Goal: Transaction & Acquisition: Purchase product/service

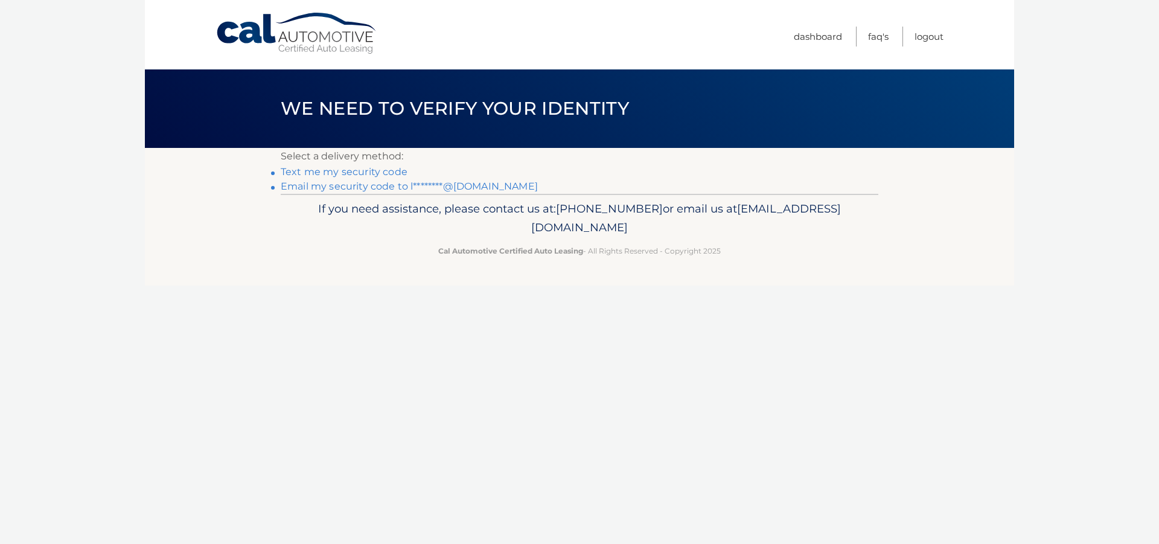
click at [334, 188] on link "Email my security code to l********@gmail.com" at bounding box center [409, 185] width 257 height 11
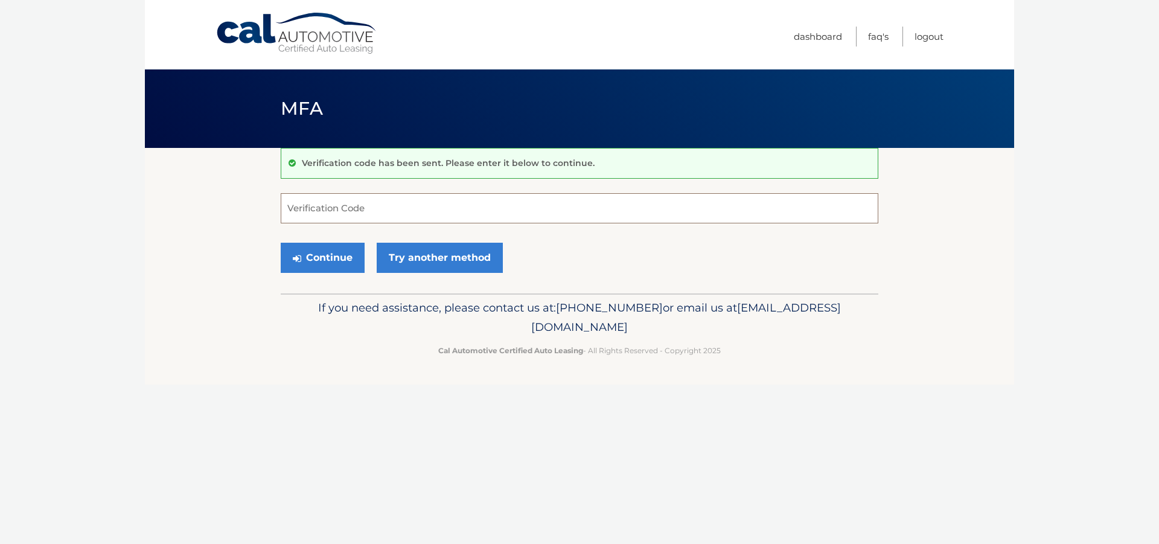
click at [333, 206] on input "Verification Code" at bounding box center [580, 208] width 598 height 30
paste input "996631"
type input "996631"
click at [320, 266] on button "Continue" at bounding box center [323, 258] width 84 height 30
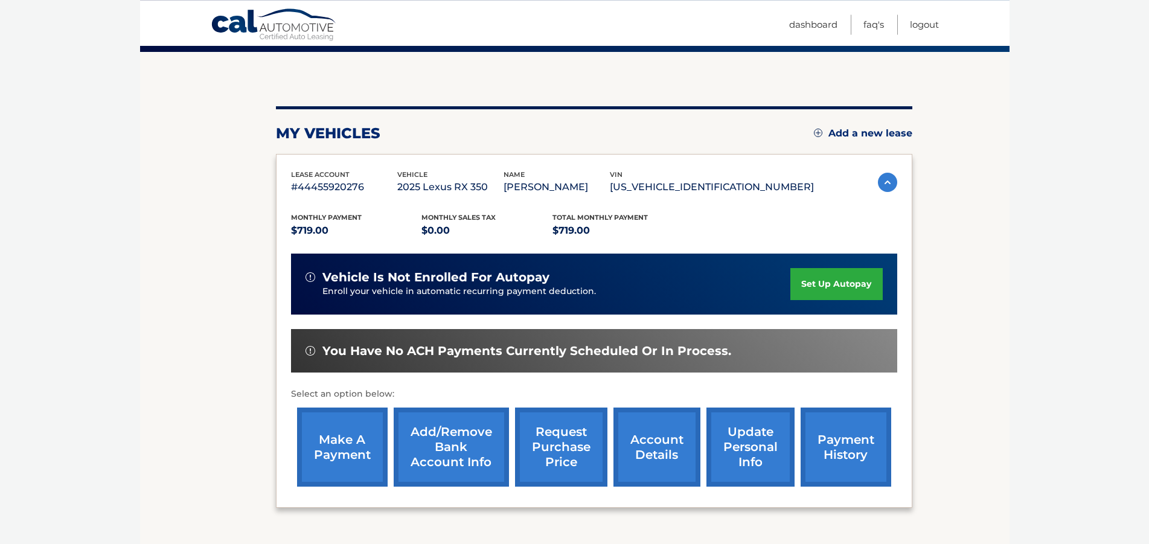
scroll to position [123, 0]
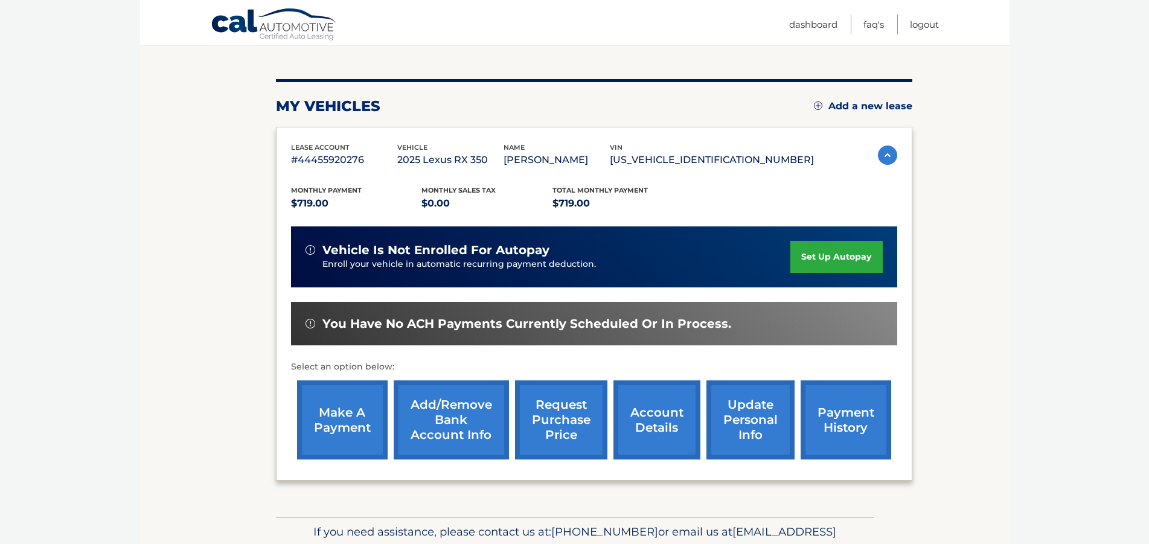
click at [361, 413] on link "make a payment" at bounding box center [342, 419] width 91 height 79
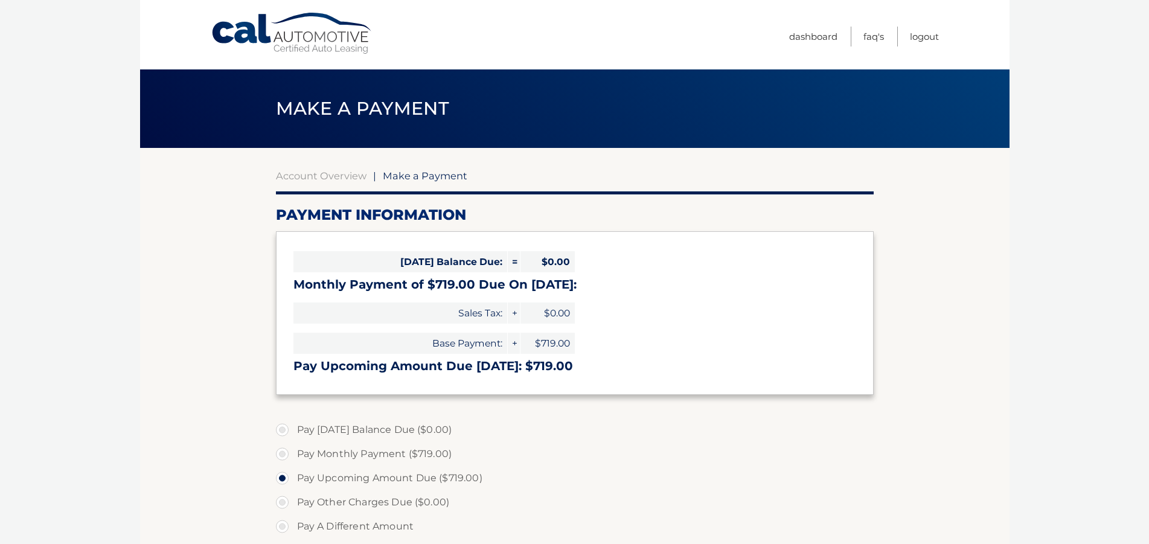
select select "MmI2NzYwMTMtMTk3NC00MGZlLWJhOTItMWY2ZjY3OWI1NTFk"
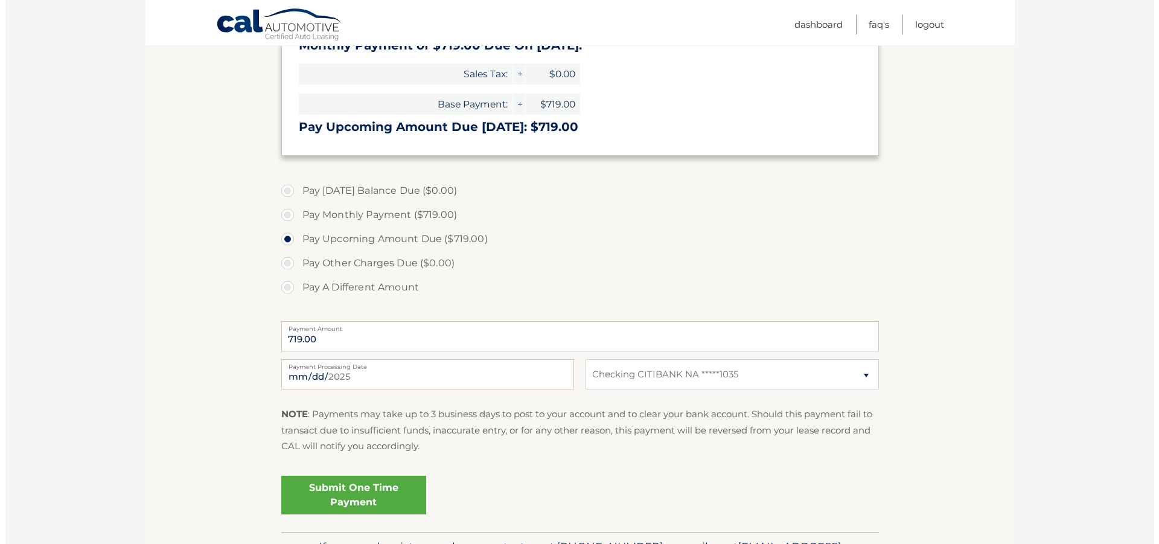
scroll to position [246, 0]
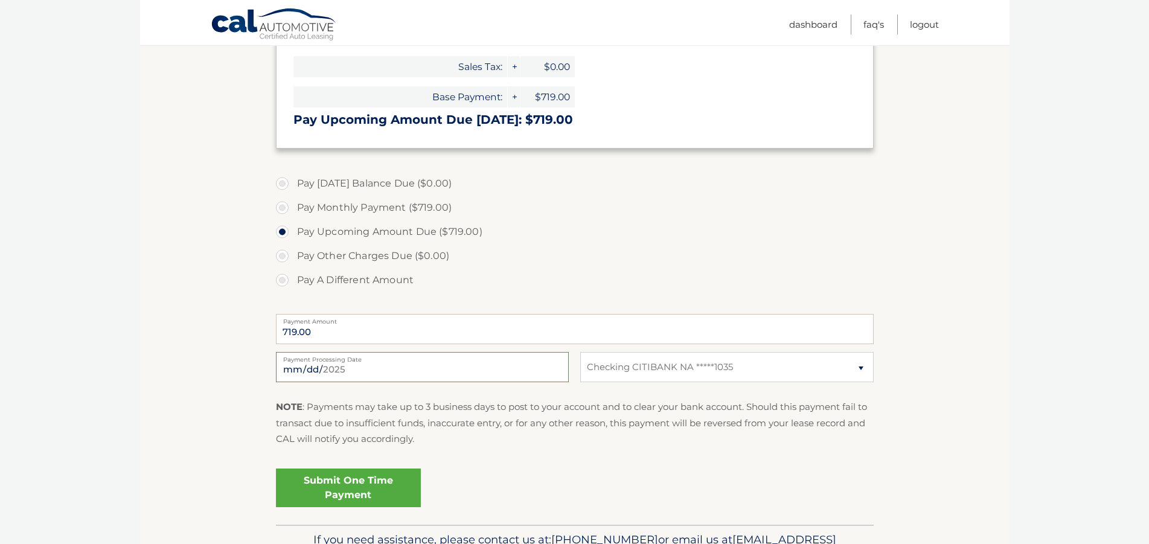
click at [552, 368] on input "[DATE]" at bounding box center [422, 367] width 293 height 30
type input "2025-08-26"
click at [343, 488] on link "Submit One Time Payment" at bounding box center [348, 487] width 145 height 39
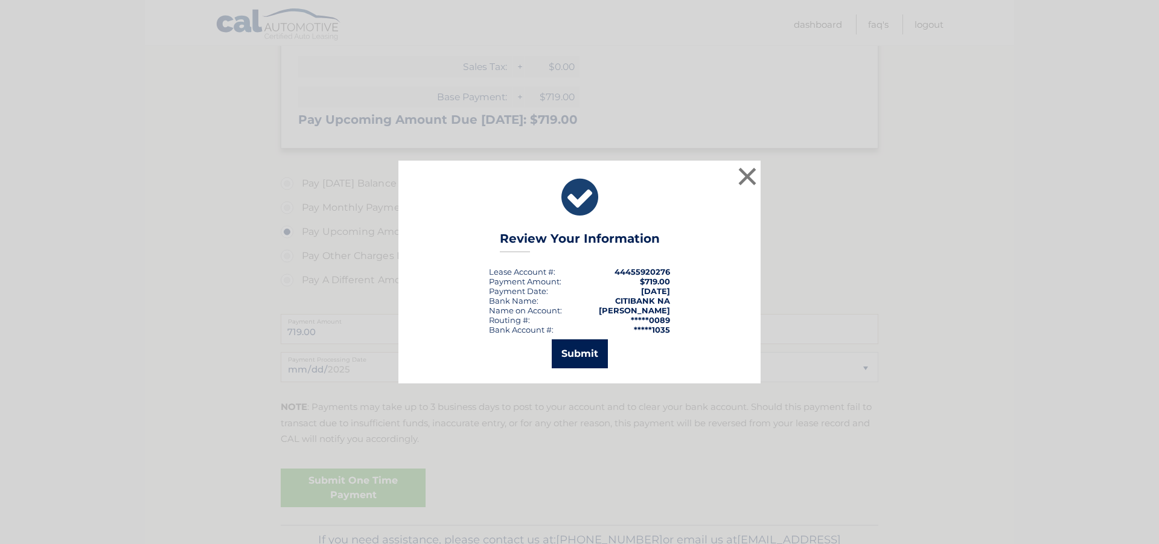
click at [581, 354] on button "Submit" at bounding box center [580, 353] width 56 height 29
